Goal: Navigation & Orientation: Find specific page/section

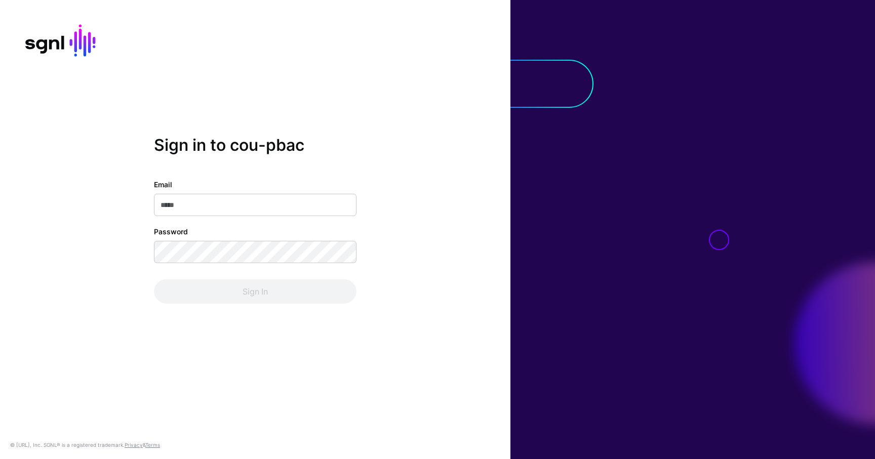
type input "**********"
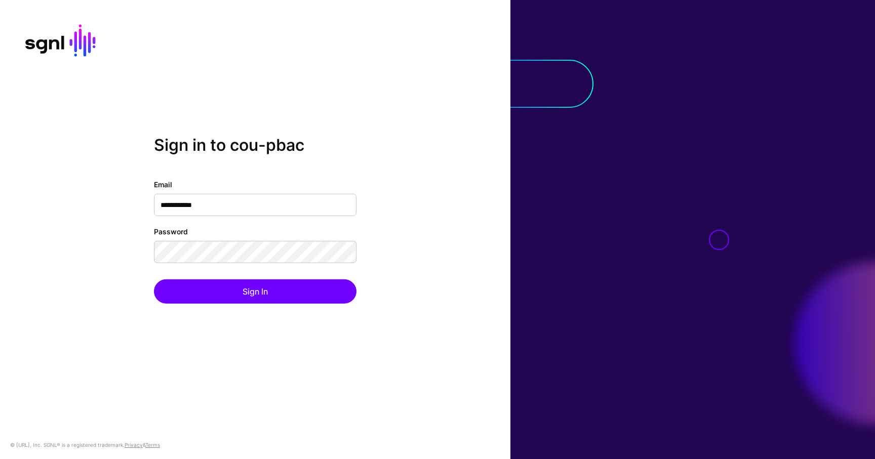
click at [248, 271] on div "**********" at bounding box center [255, 241] width 203 height 125
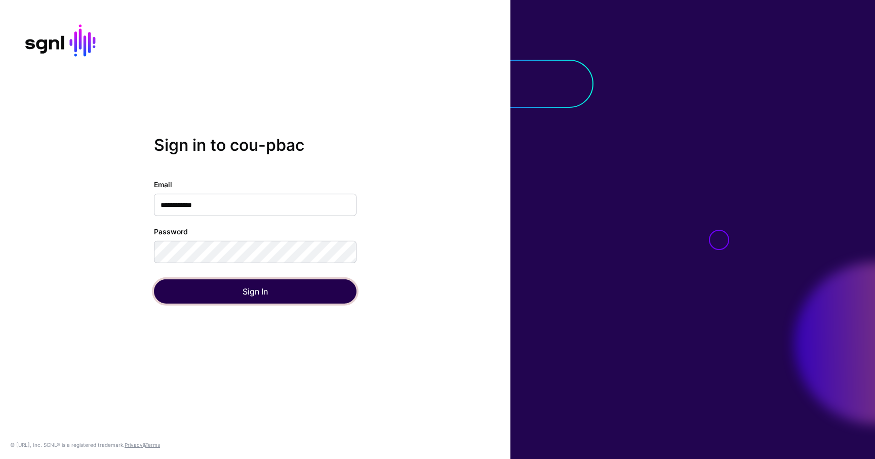
click at [248, 285] on button "Sign In" at bounding box center [255, 291] width 203 height 24
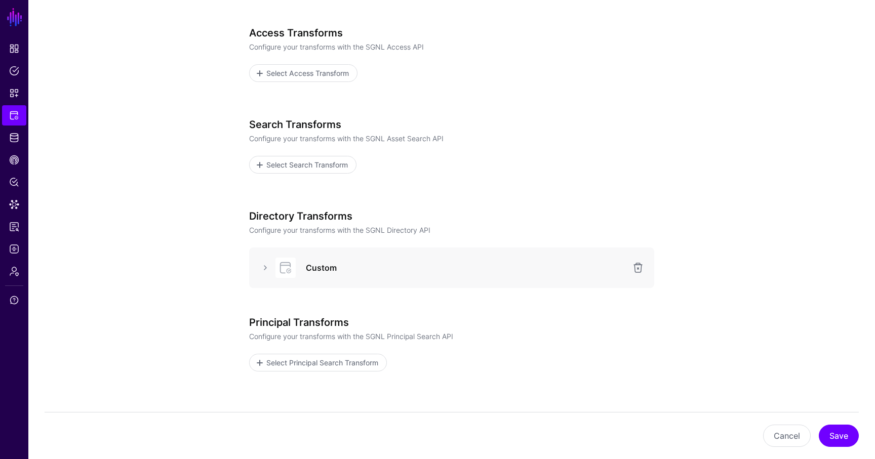
scroll to position [131, 0]
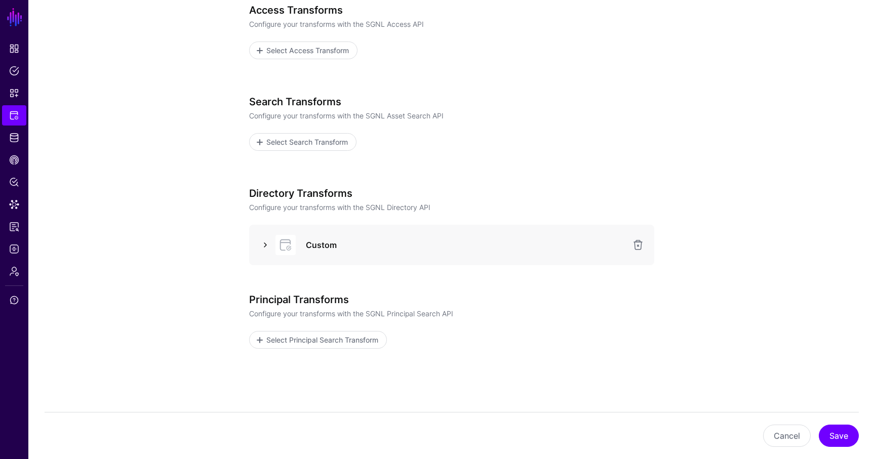
click at [262, 246] on link at bounding box center [265, 245] width 12 height 12
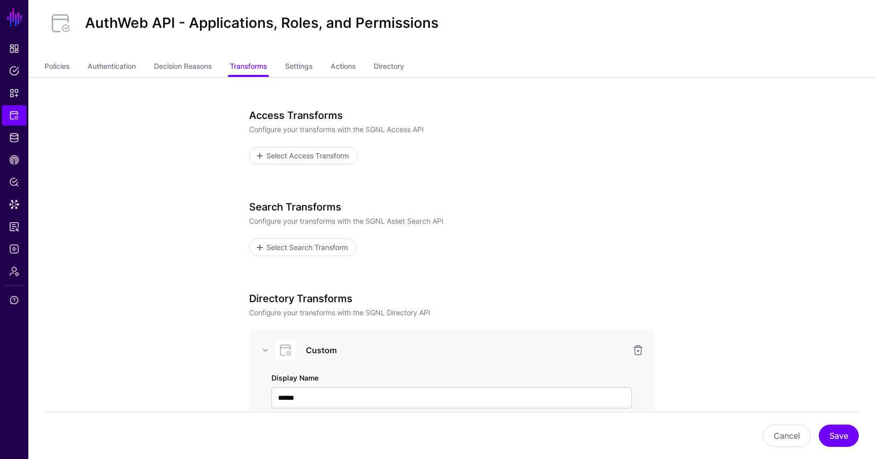
scroll to position [18, 0]
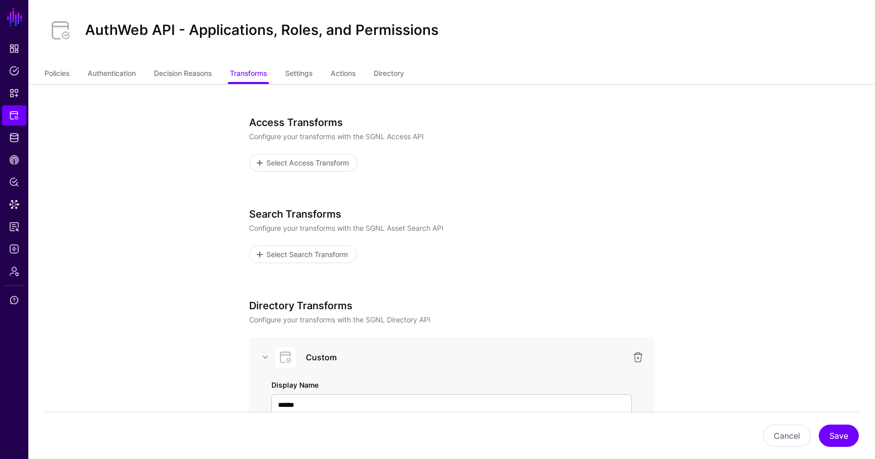
click at [391, 58] on div "AuthWeb API - Applications, Roles, and Permissions" at bounding box center [451, 34] width 846 height 61
click at [391, 68] on link "Directory" at bounding box center [389, 74] width 30 height 19
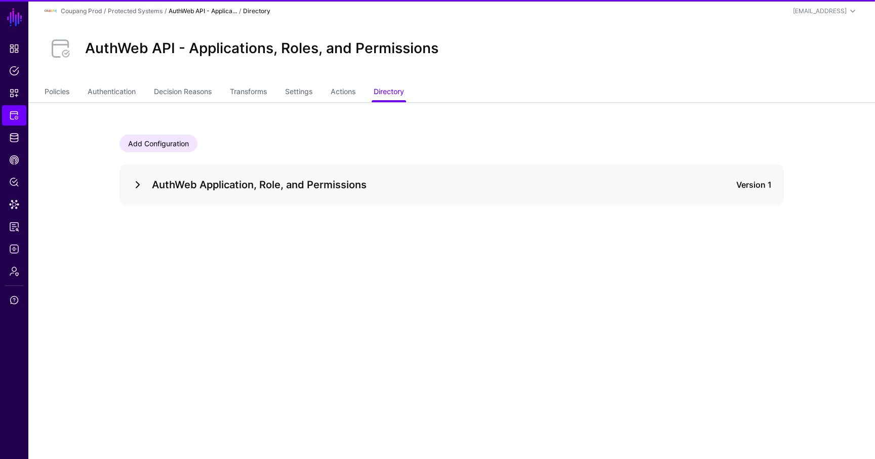
click at [134, 184] on link at bounding box center [138, 185] width 12 height 12
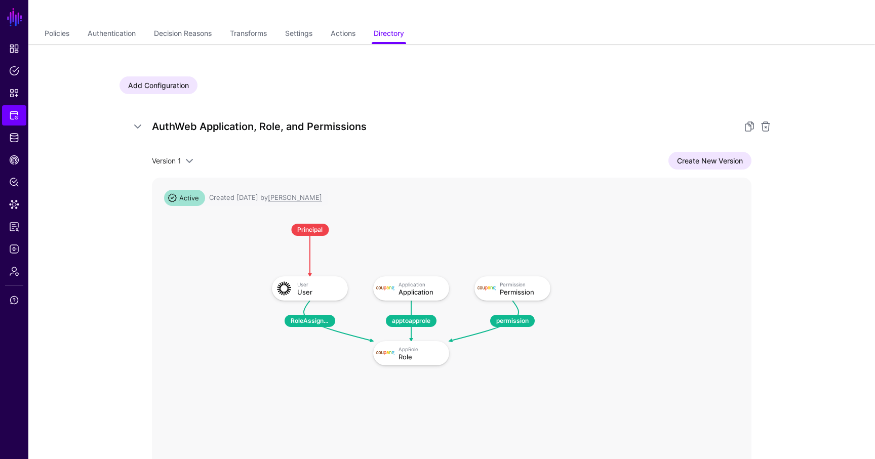
scroll to position [59, 0]
click at [248, 30] on link "Transforms" at bounding box center [248, 33] width 37 height 19
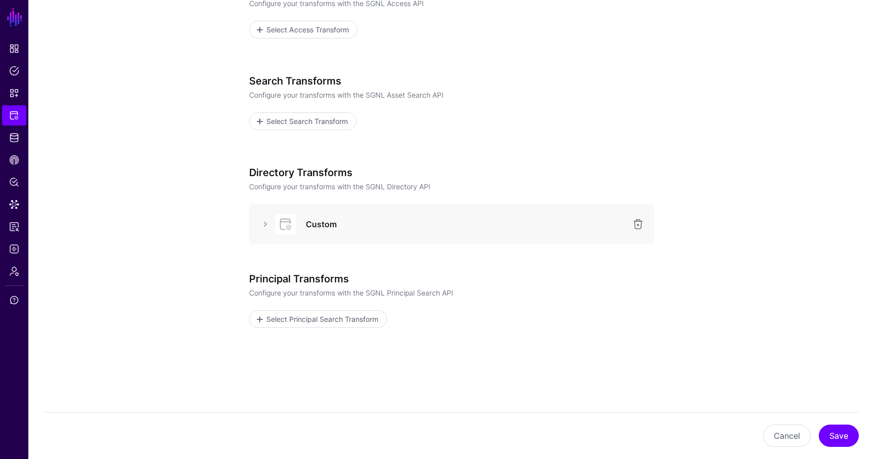
scroll to position [170, 0]
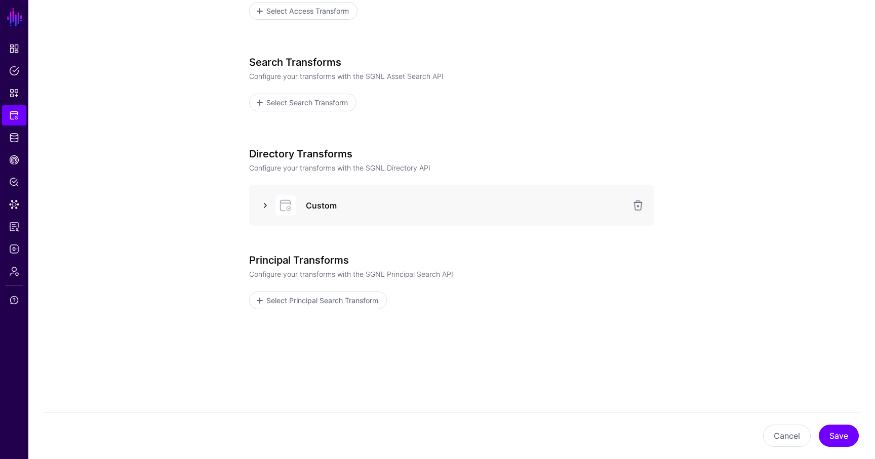
click at [266, 204] on link at bounding box center [265, 205] width 12 height 12
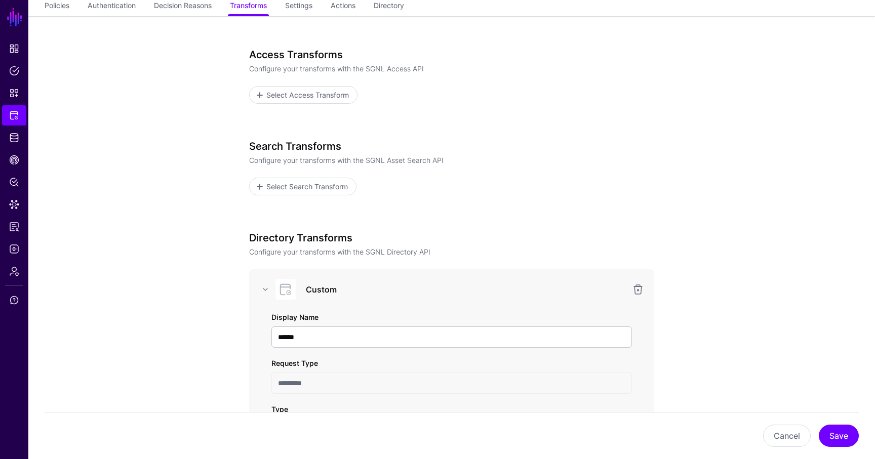
scroll to position [0, 0]
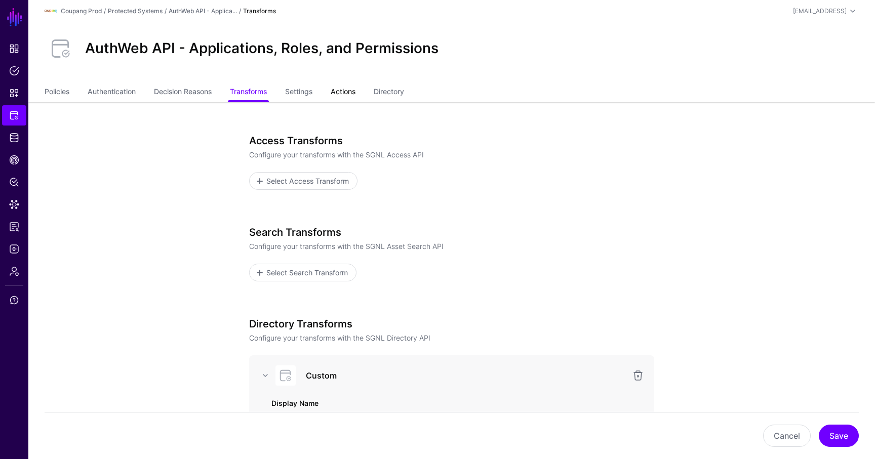
click at [355, 92] on link "Actions" at bounding box center [343, 92] width 25 height 19
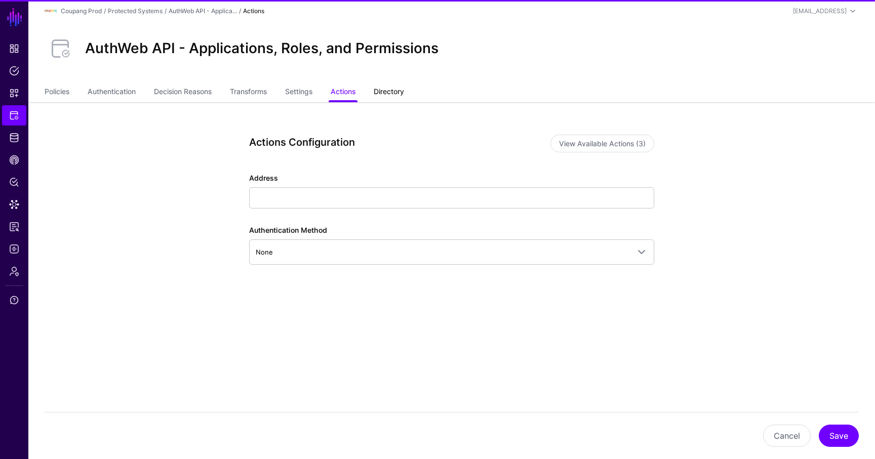
click at [391, 94] on link "Directory" at bounding box center [389, 92] width 30 height 19
